Goal: Task Accomplishment & Management: Manage account settings

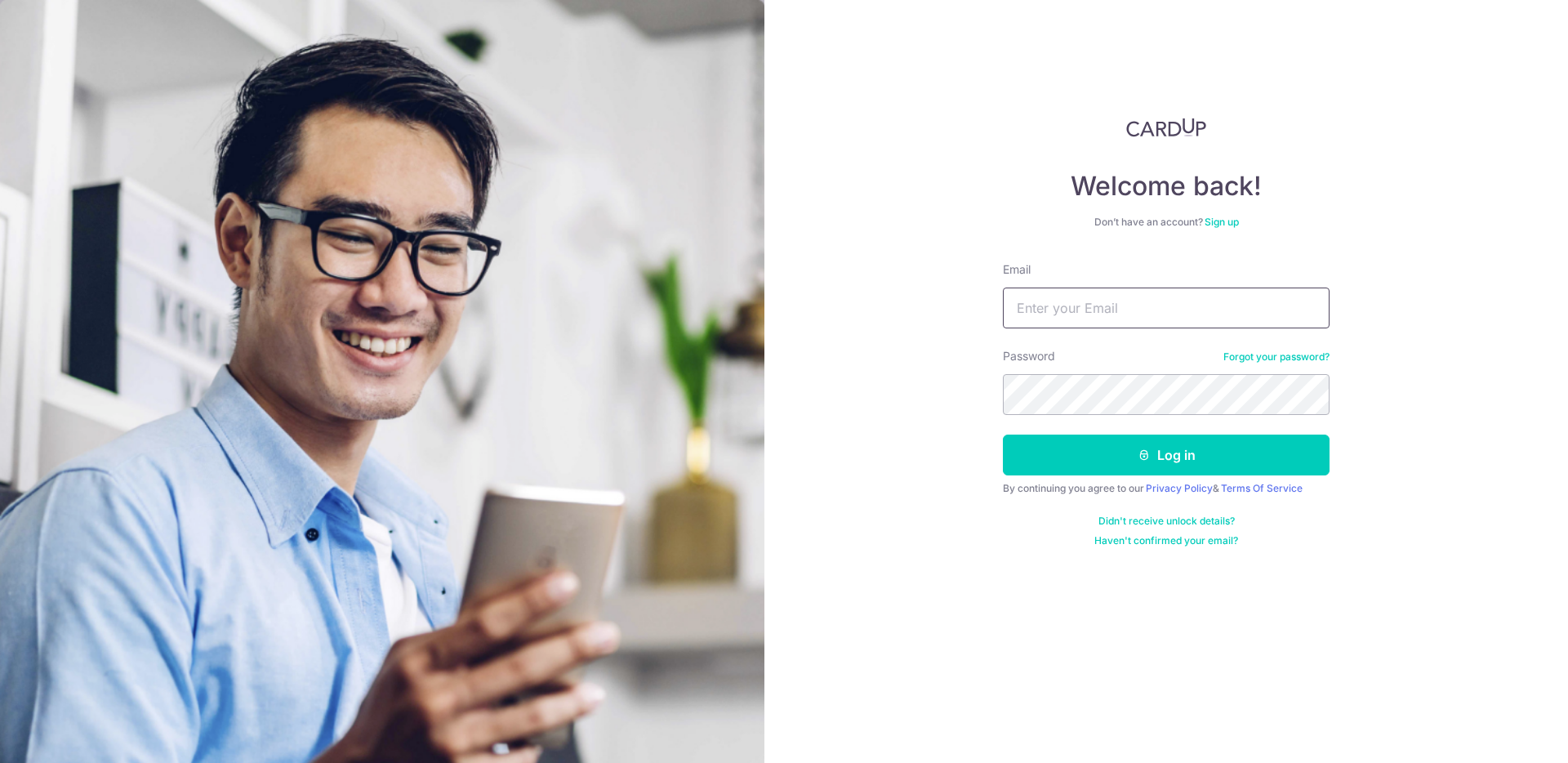
drag, startPoint x: 0, startPoint y: 0, endPoint x: 1091, endPoint y: 295, distance: 1130.2
click at [1091, 295] on input "Email" at bounding box center [1166, 309] width 326 height 41
type input "[EMAIL_ADDRESS][DOMAIN_NAME]"
click at [1140, 465] on button "Log in" at bounding box center [1166, 455] width 326 height 41
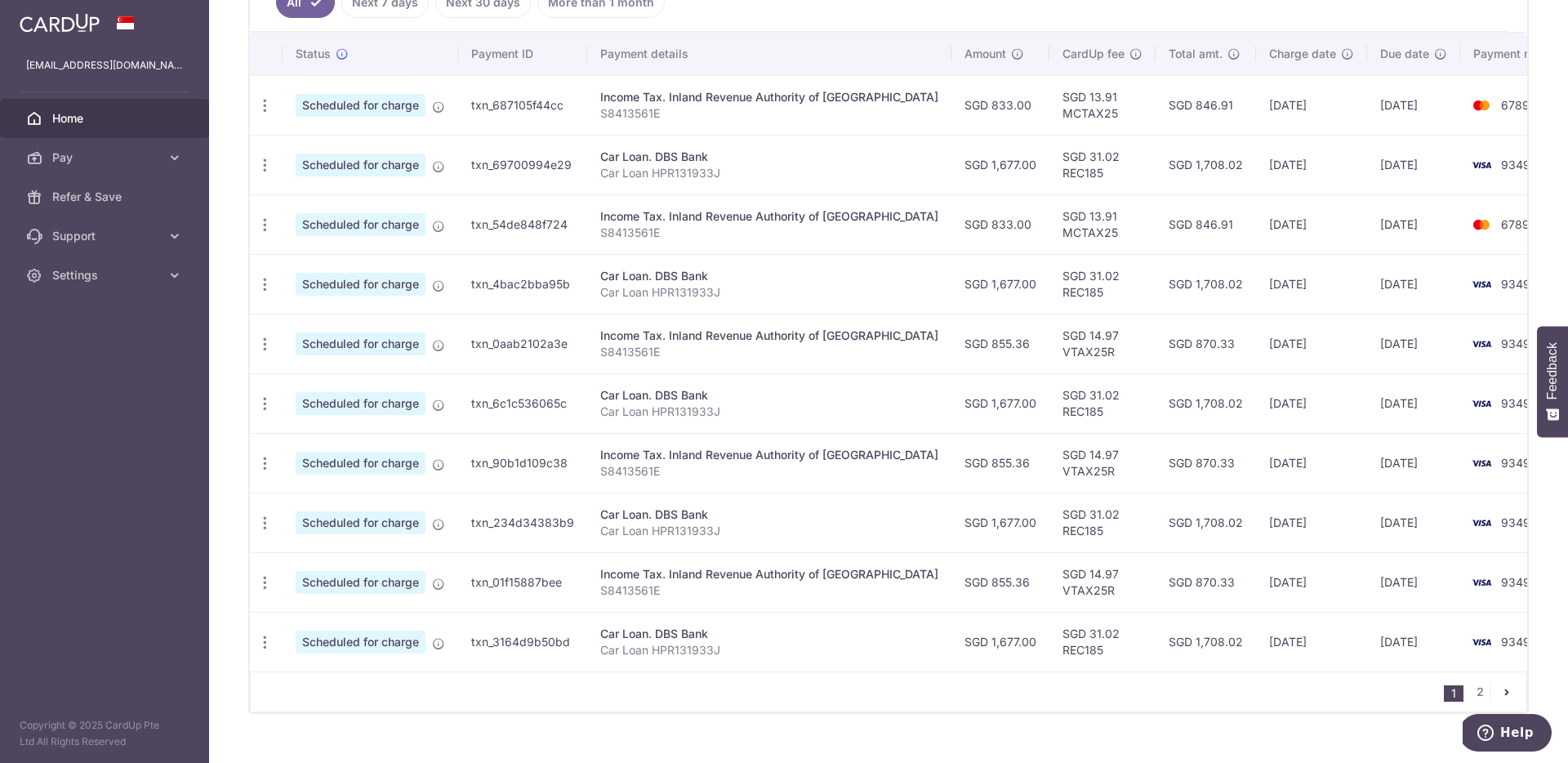
scroll to position [472, 0]
click at [1473, 693] on link "2" at bounding box center [1480, 693] width 20 height 20
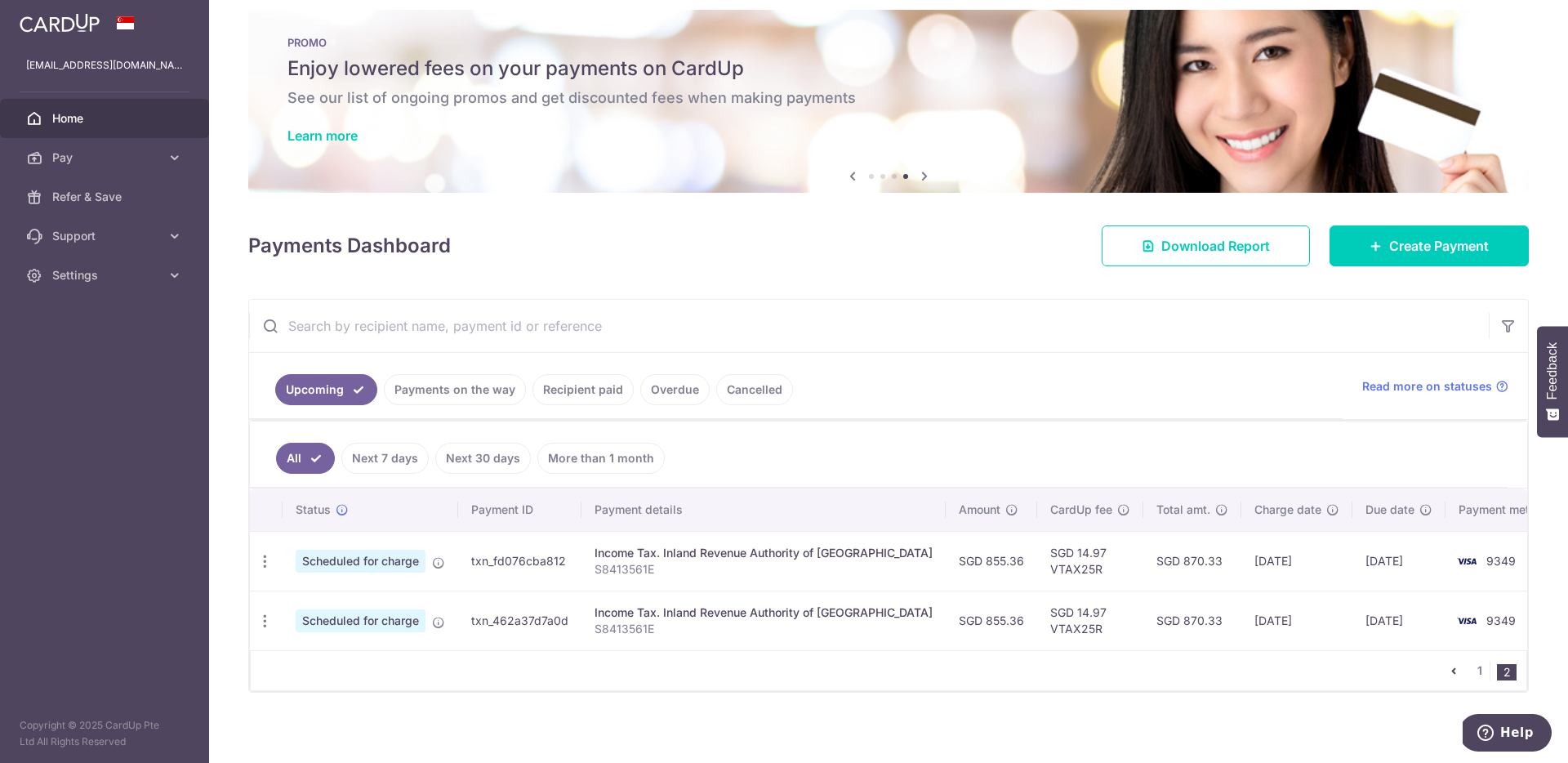
scroll to position [23, 0]
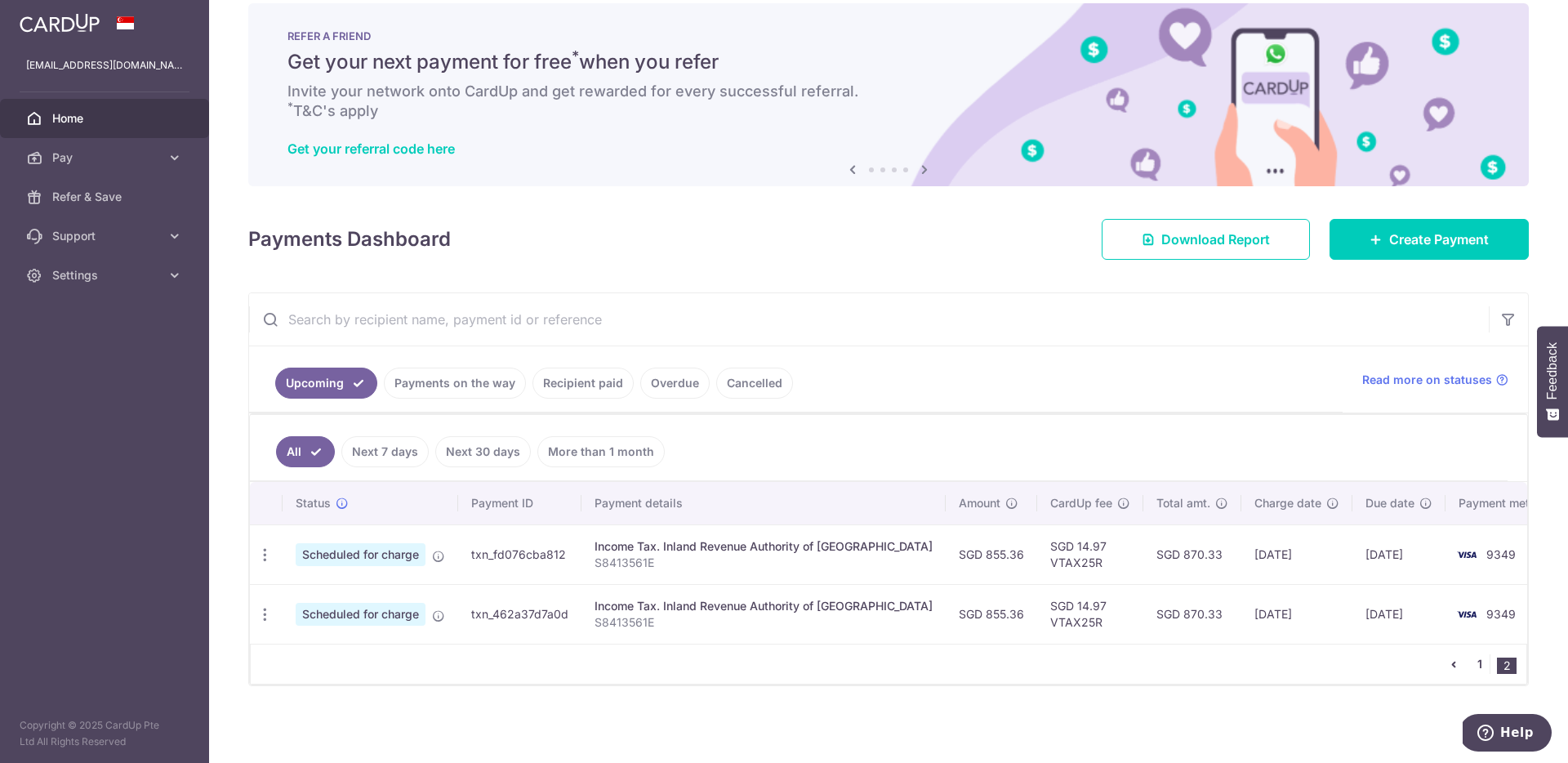
click at [1470, 660] on link "1" at bounding box center [1480, 664] width 20 height 20
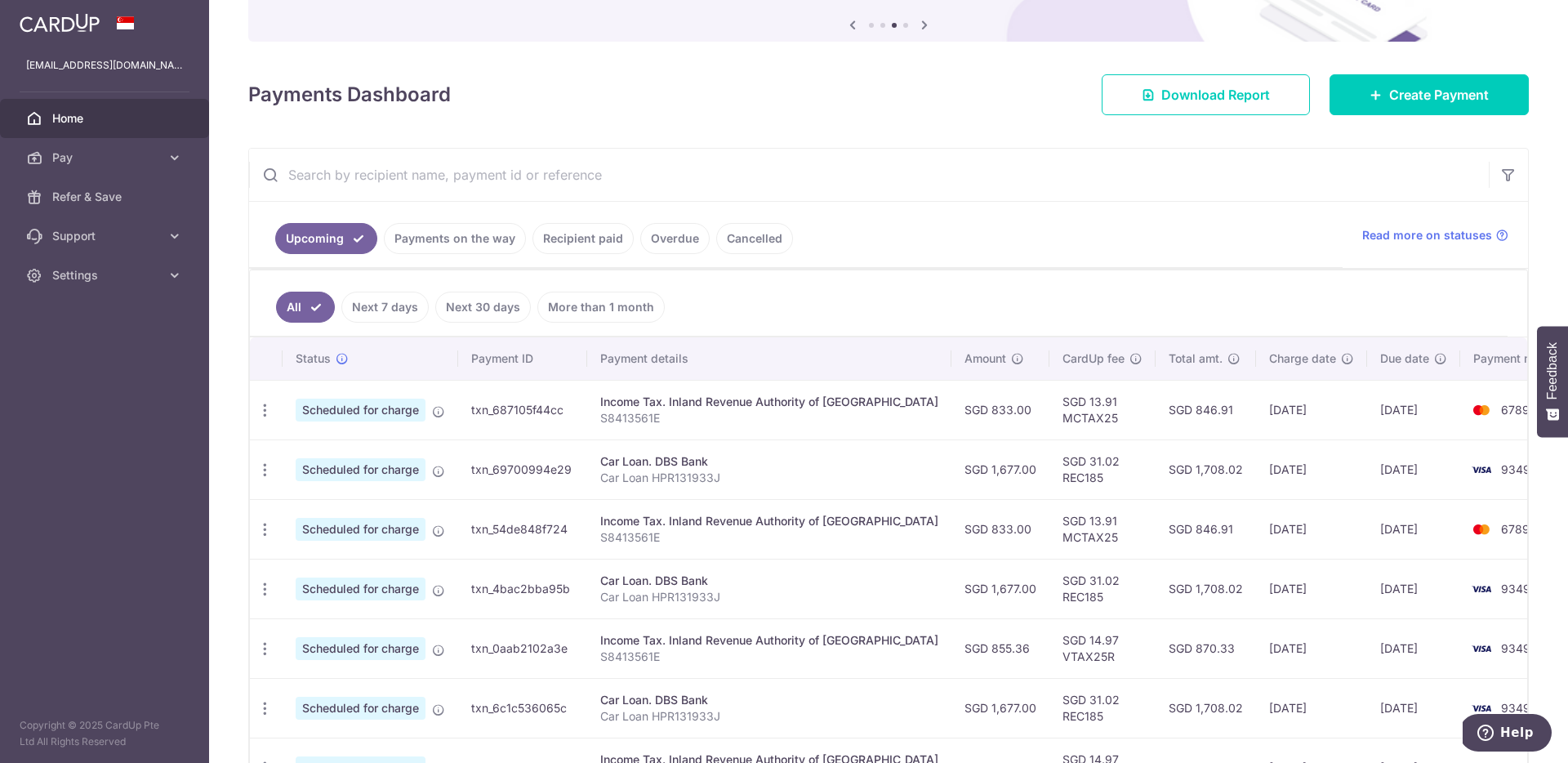
scroll to position [0, 0]
